Goal: Check status: Check status

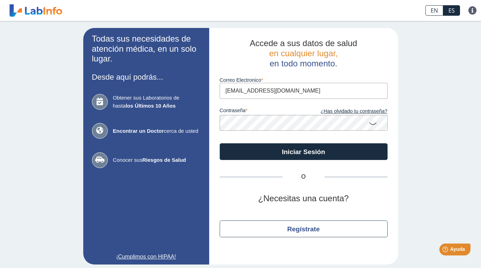
click at [280, 91] on input "[EMAIL_ADDRESS][DOMAIN_NAME]" at bounding box center [304, 91] width 168 height 16
type input "[EMAIL_ADDRESS][DOMAIN_NAME]"
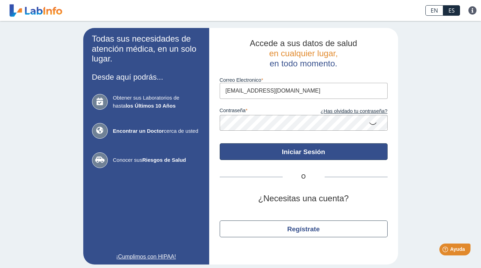
click at [281, 153] on button "Iniciar Sesión" at bounding box center [304, 152] width 168 height 17
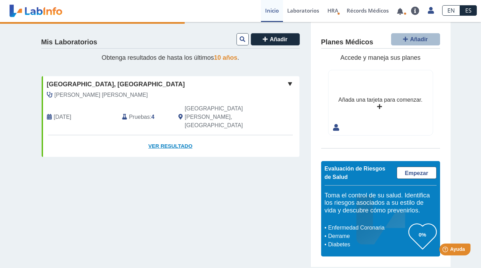
click at [173, 135] on link "Ver Resultado" at bounding box center [171, 146] width 258 height 22
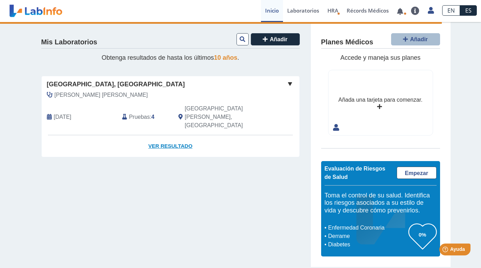
click at [171, 135] on link "Ver Resultado" at bounding box center [171, 146] width 258 height 22
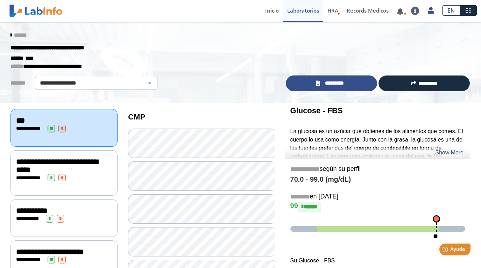
click at [343, 85] on span "*********" at bounding box center [334, 83] width 24 height 8
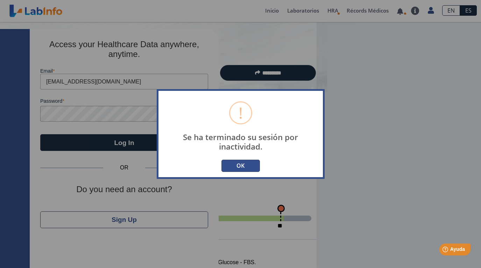
type input "[EMAIL_ADDRESS][DOMAIN_NAME]"
